Goal: Find specific fact: Find specific fact

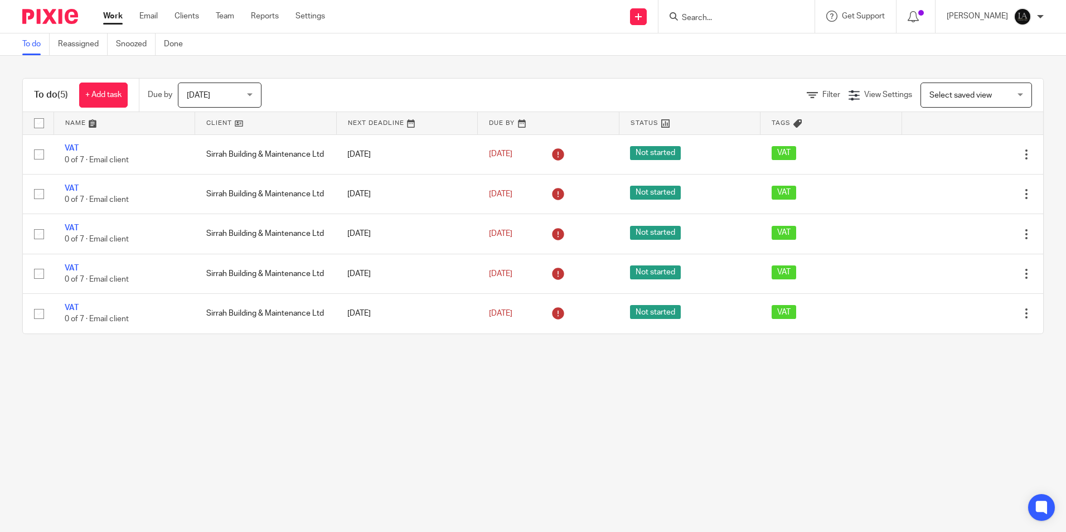
click at [714, 21] on input "Search" at bounding box center [731, 18] width 100 height 10
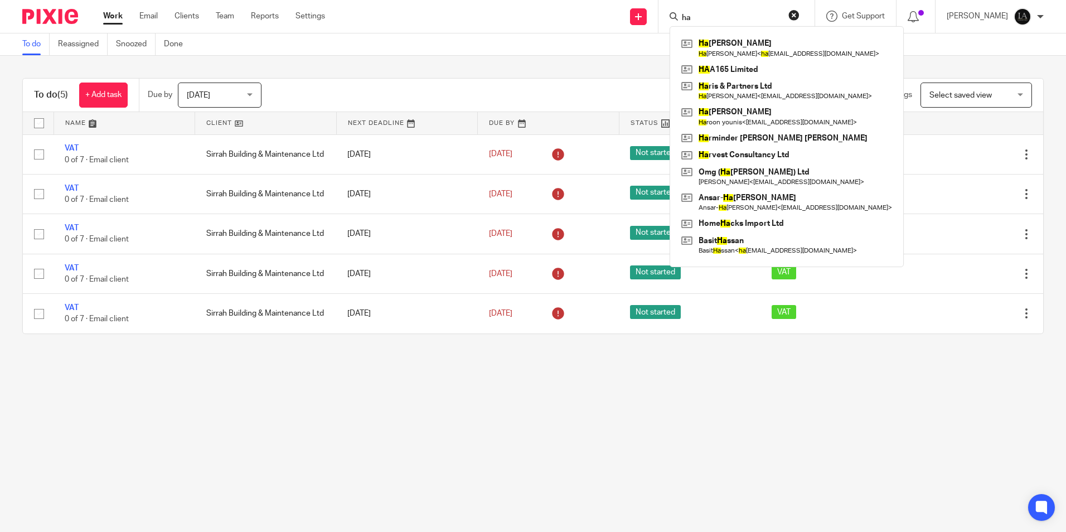
type input "h"
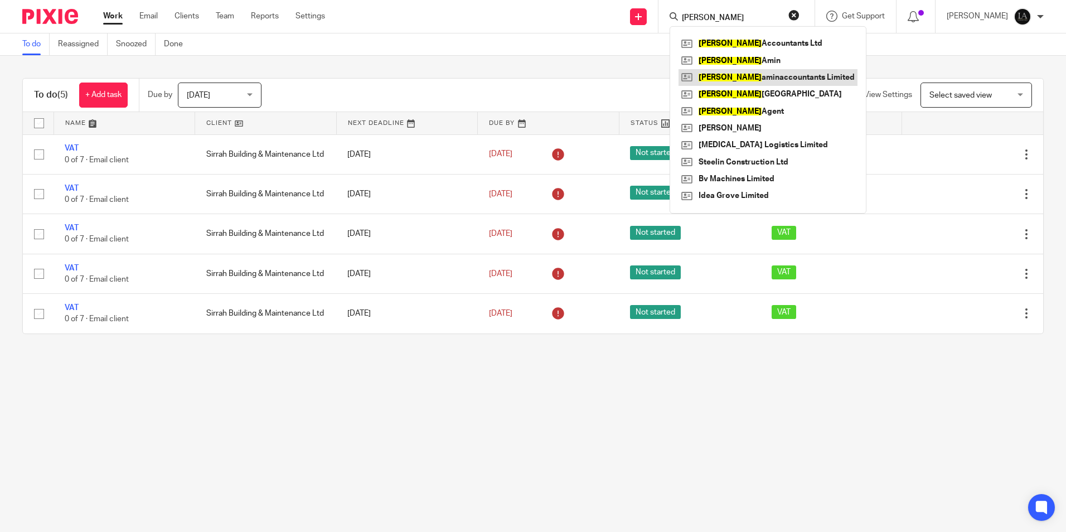
type input "lockhart"
click at [816, 78] on link at bounding box center [768, 77] width 179 height 17
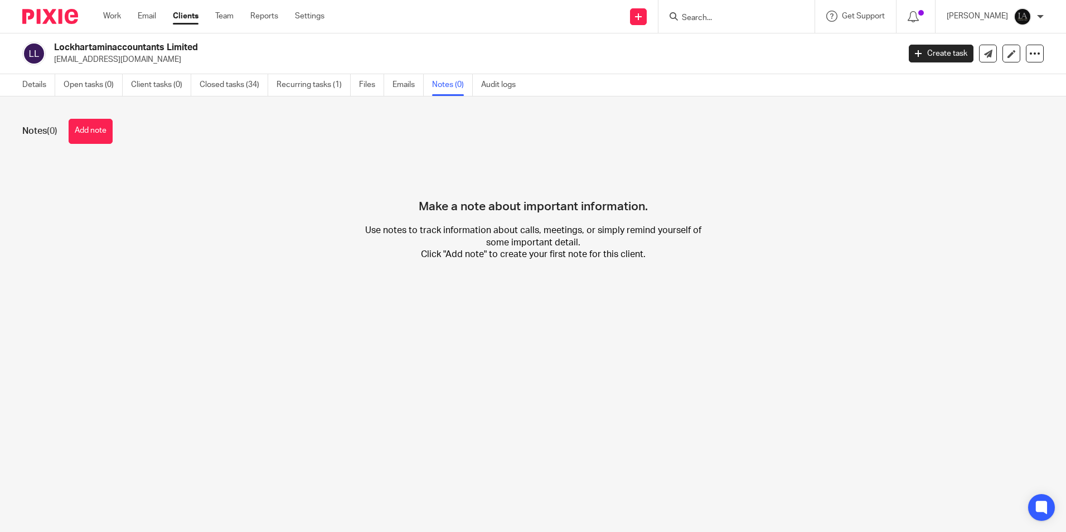
click at [715, 22] on input "Search" at bounding box center [731, 18] width 100 height 10
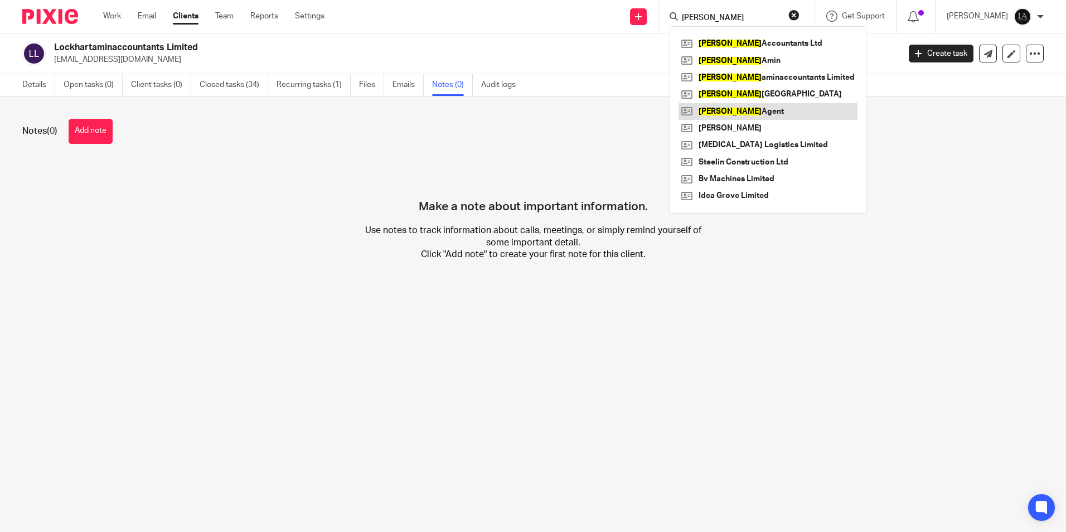
type input "lockhart"
click at [788, 117] on link at bounding box center [768, 111] width 179 height 17
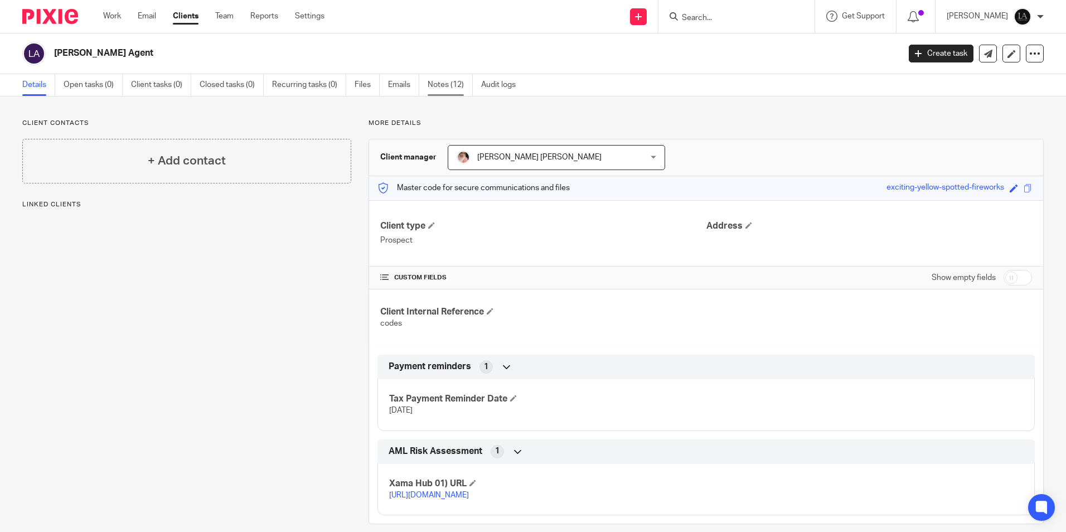
click at [458, 88] on link "Notes (12)" at bounding box center [450, 85] width 45 height 22
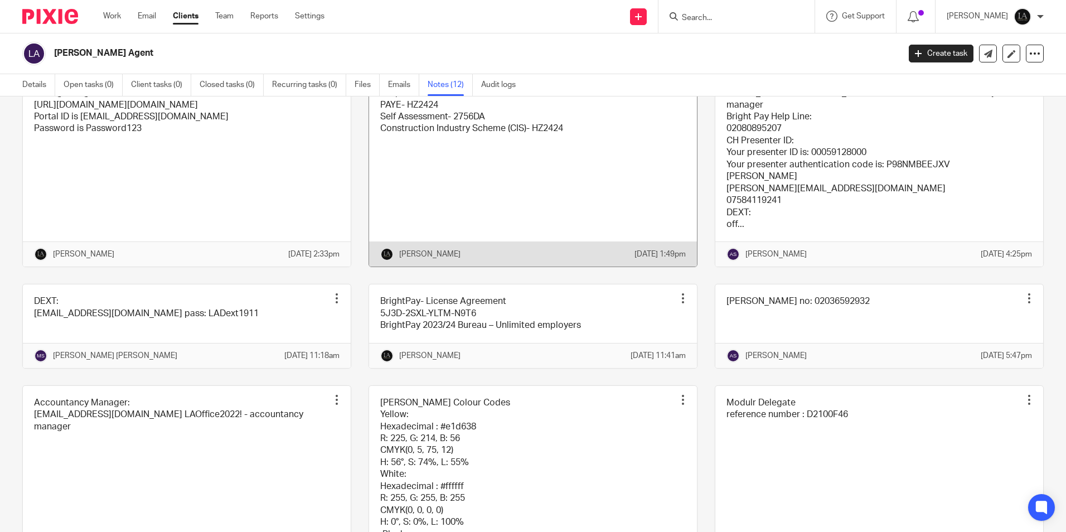
scroll to position [279, 0]
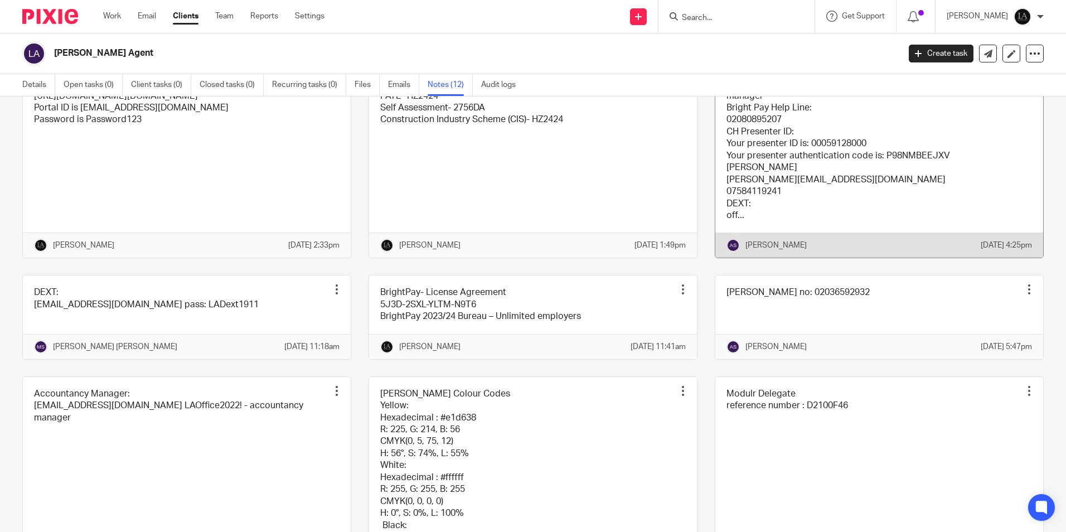
click at [810, 170] on link at bounding box center [879, 156] width 328 height 203
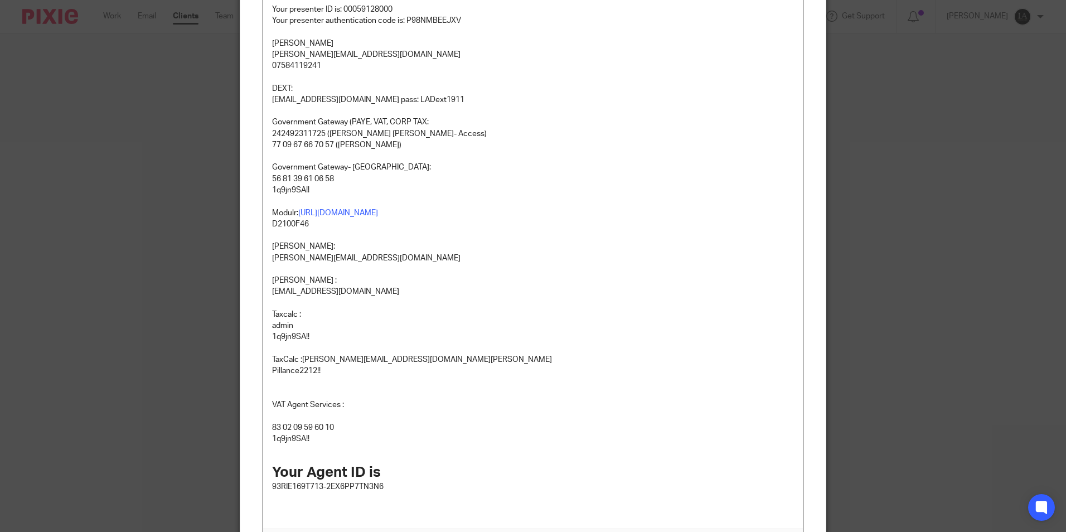
scroll to position [223, 0]
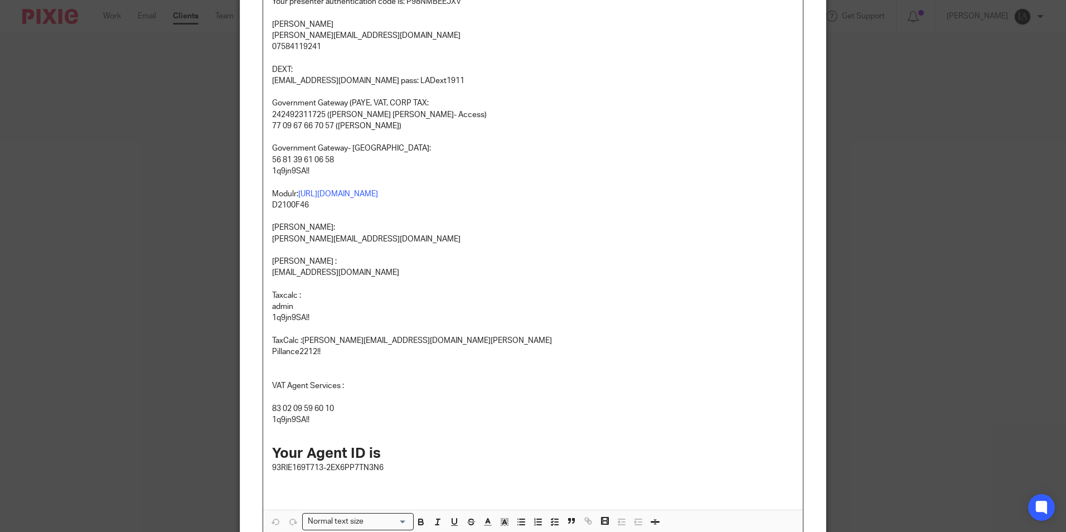
click at [273, 124] on p "242492311725 (Alina Muaz- Access) 77 09 67 66 70 57 (Salman Amin)" at bounding box center [533, 120] width 522 height 23
drag, startPoint x: 273, startPoint y: 124, endPoint x: 328, endPoint y: 125, distance: 55.8
click at [328, 125] on p "242492311725 (Alina Muaz- Access) 77 09 67 66 70 57 (Salman Amin)" at bounding box center [533, 120] width 522 height 23
copy p "77 09 67 66 70 57"
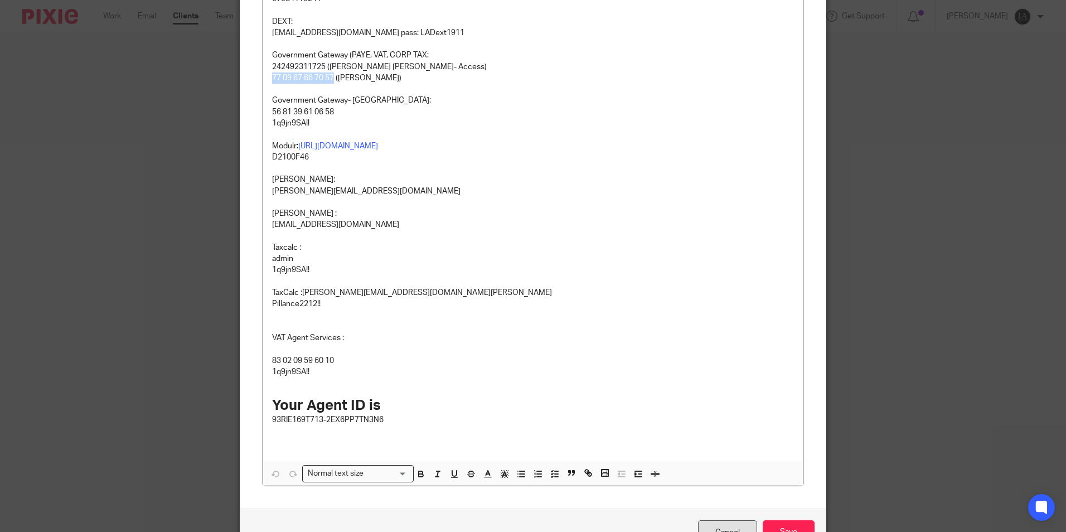
scroll to position [340, 0]
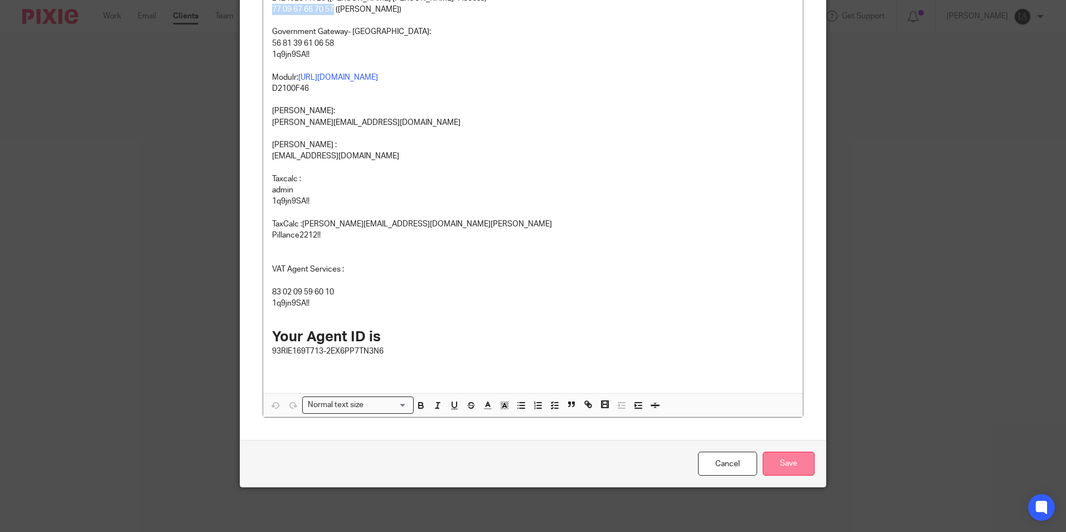
click at [776, 471] on input "Save" at bounding box center [789, 464] width 52 height 24
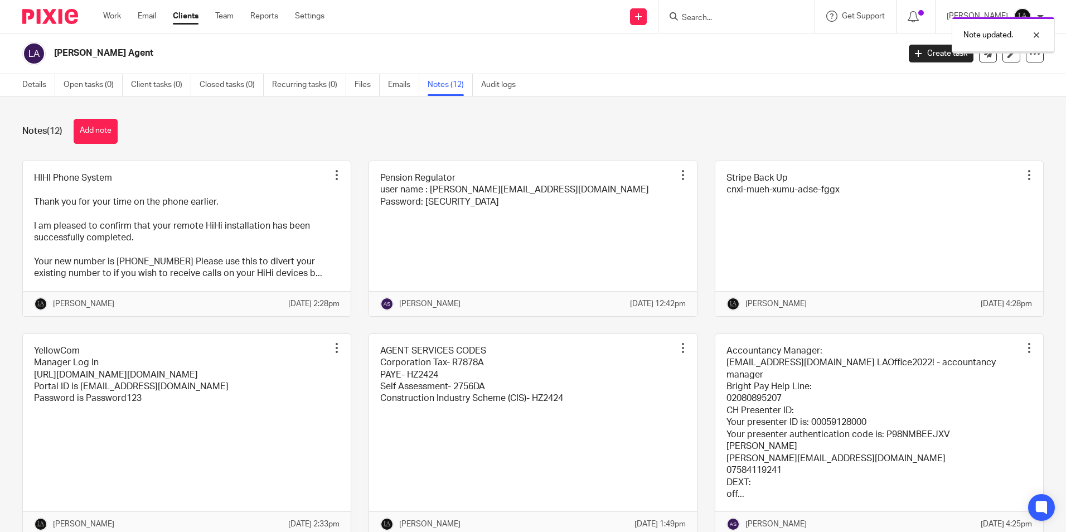
click at [713, 18] on div "Note updated." at bounding box center [794, 32] width 522 height 42
click at [709, 18] on div "Note updated." at bounding box center [794, 32] width 522 height 42
click at [725, 17] on input "Search" at bounding box center [731, 18] width 100 height 10
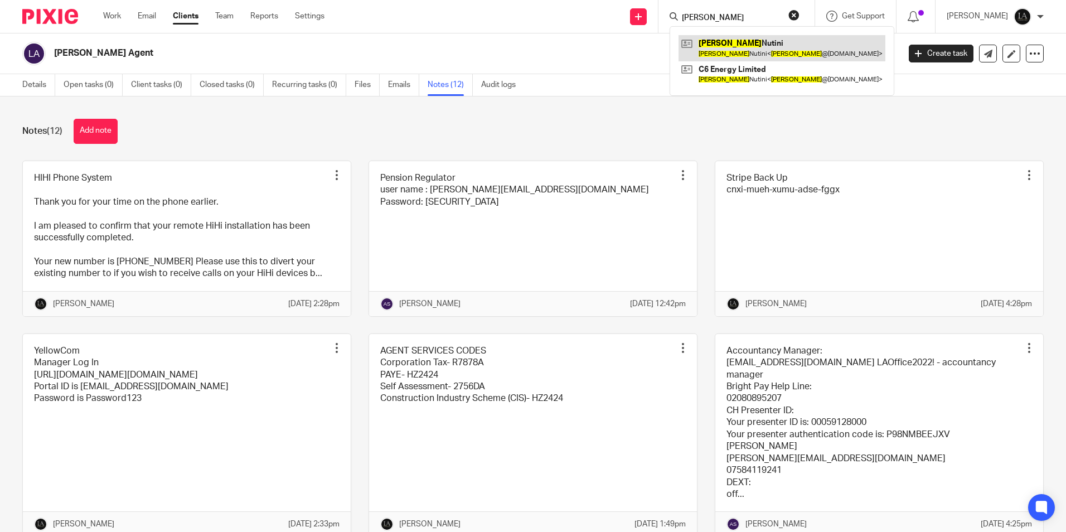
type input "angela"
click at [783, 57] on link at bounding box center [782, 48] width 207 height 26
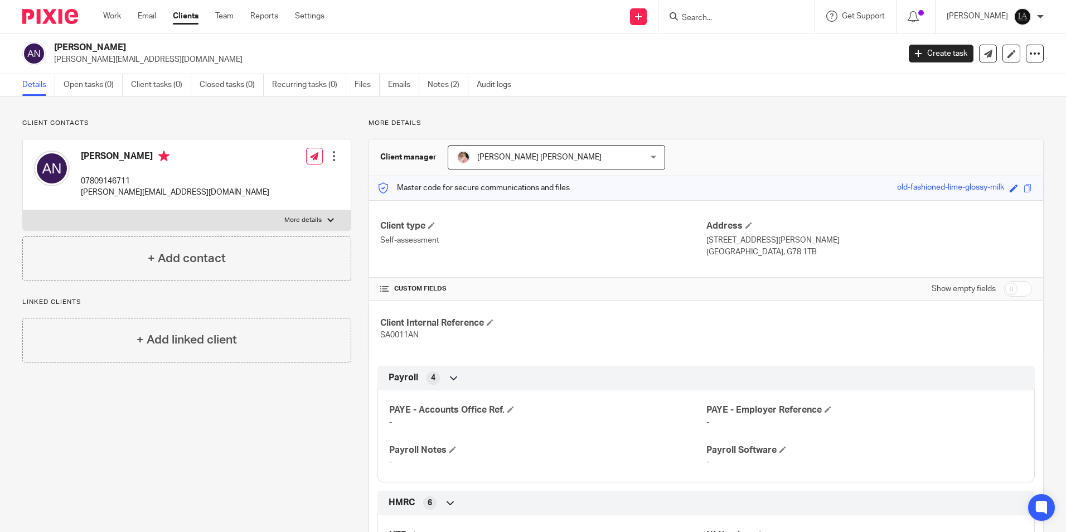
click at [98, 157] on h4 "[PERSON_NAME]" at bounding box center [175, 158] width 188 height 14
drag, startPoint x: 98, startPoint y: 157, endPoint x: 133, endPoint y: 159, distance: 34.6
click at [133, 159] on h4 "[PERSON_NAME]" at bounding box center [175, 158] width 188 height 14
copy h4 "[PERSON_NAME]"
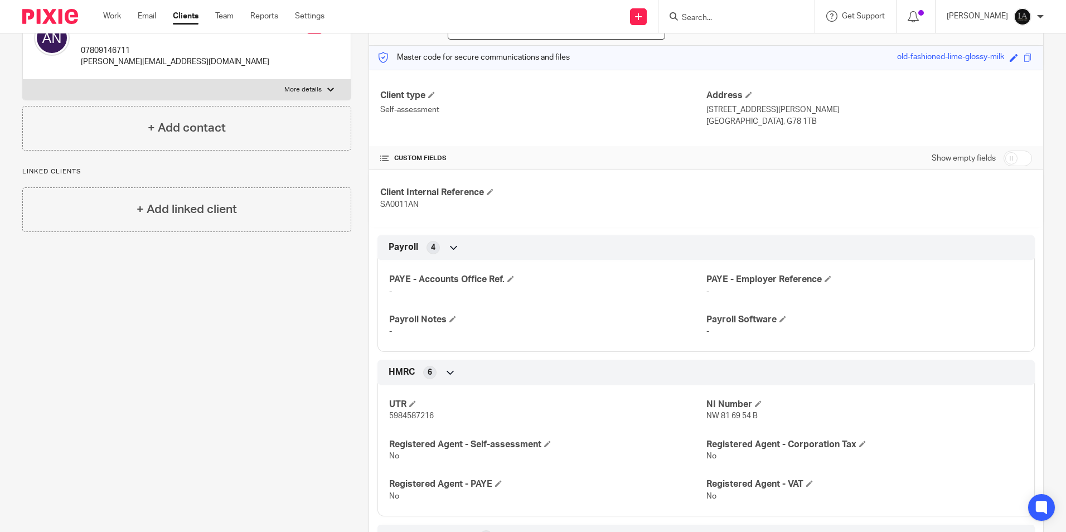
scroll to position [167, 0]
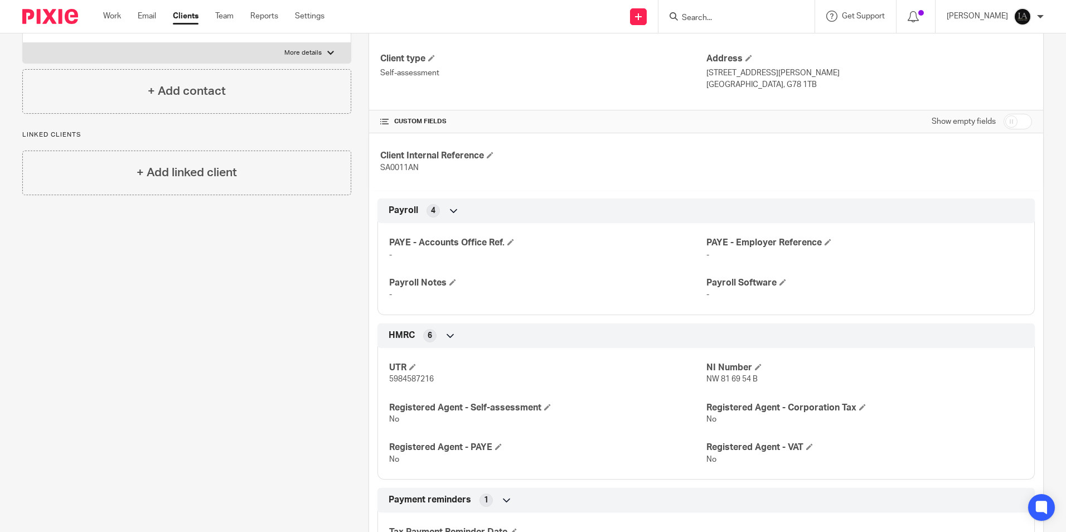
click at [412, 374] on p "5984587216" at bounding box center [547, 379] width 317 height 11
copy span "5984587216"
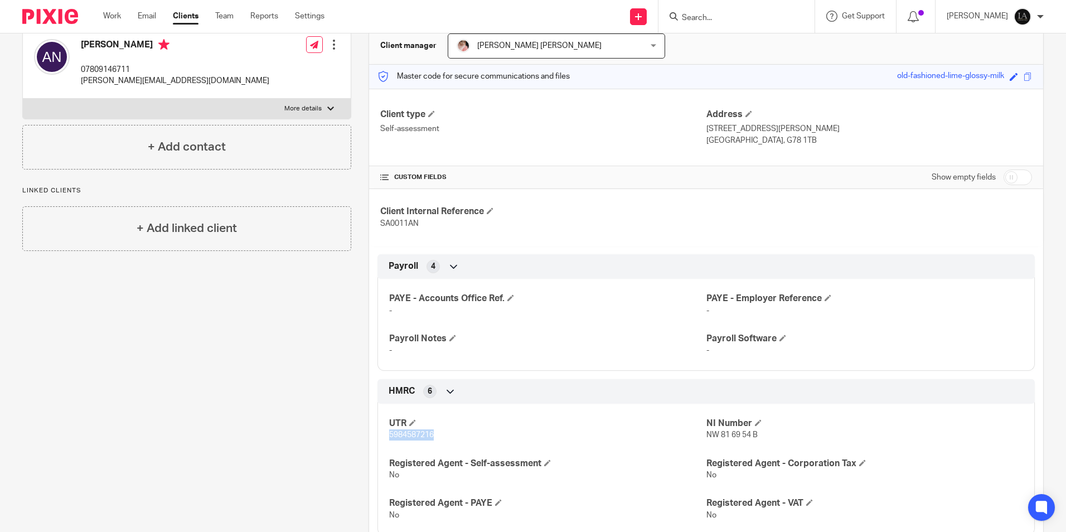
click at [311, 112] on p "More details" at bounding box center [302, 108] width 37 height 9
click at [23, 99] on input "More details" at bounding box center [22, 98] width 1 height 1
checkbox input "true"
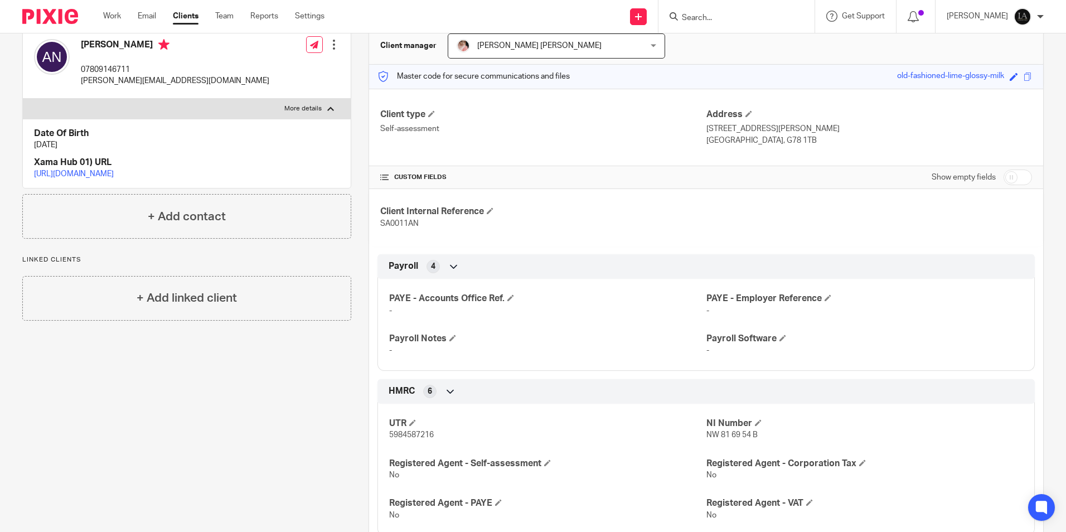
click at [41, 146] on p "[DATE]" at bounding box center [187, 144] width 306 height 11
copy div "[DATE]"
drag, startPoint x: 717, startPoint y: 130, endPoint x: 767, endPoint y: 140, distance: 51.2
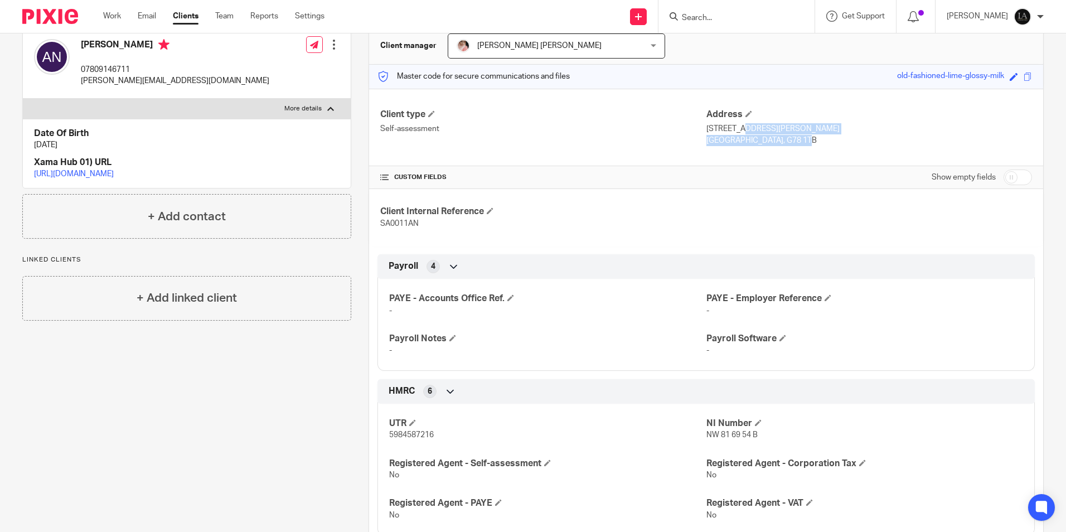
click at [767, 140] on div "Address [STREET_ADDRESS][PERSON_NAME] [GEOGRAPHIC_DATA], G78 1TB" at bounding box center [869, 127] width 326 height 37
copy div "[STREET_ADDRESS][PERSON_NAME]"
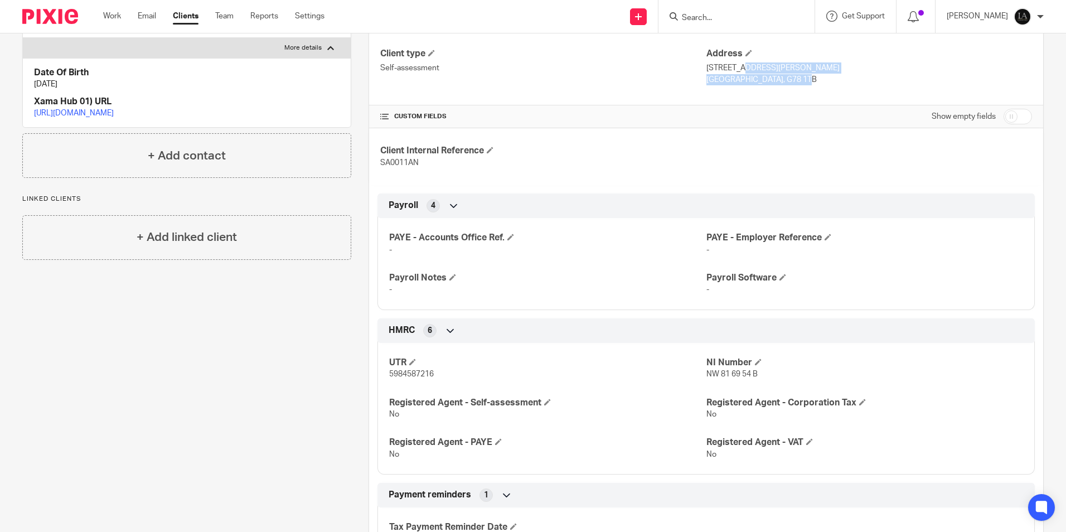
scroll to position [223, 0]
